Goal: Task Accomplishment & Management: Manage account settings

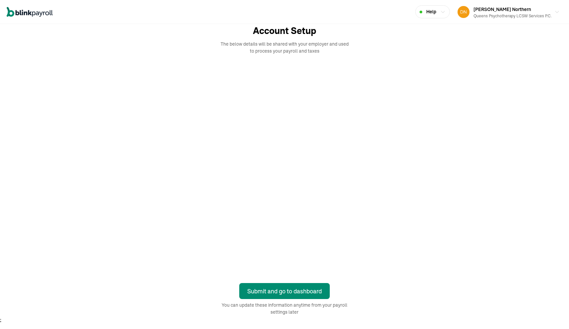
click at [456, 175] on div at bounding box center [284, 169] width 479 height 212
click at [407, 286] on div "Account Setup The below details will be shared with your employer and used to p…" at bounding box center [284, 169] width 479 height 291
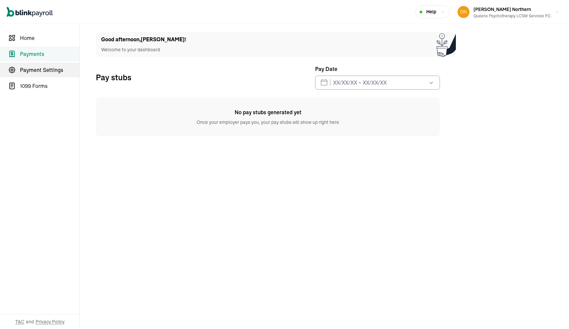
click at [53, 70] on span "Payment Settings" at bounding box center [50, 70] width 60 height 8
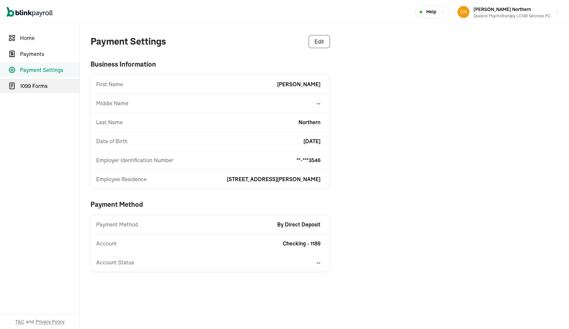
click at [41, 86] on span "1099 Forms" at bounding box center [50, 86] width 60 height 8
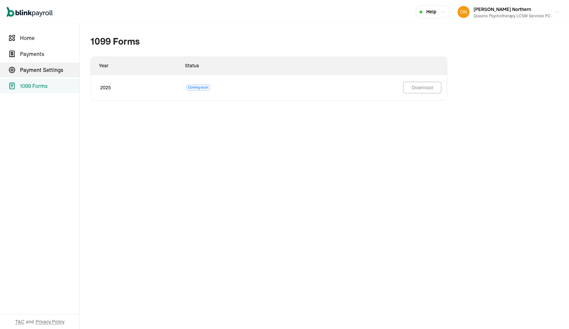
click at [40, 69] on span "Payment Settings" at bounding box center [50, 70] width 60 height 8
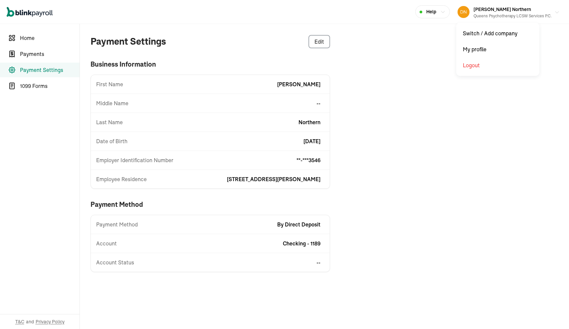
click at [558, 11] on icon "button" at bounding box center [556, 12] width 5 height 5
click at [555, 11] on icon "button" at bounding box center [556, 12] width 5 height 5
